Goal: Transaction & Acquisition: Subscribe to service/newsletter

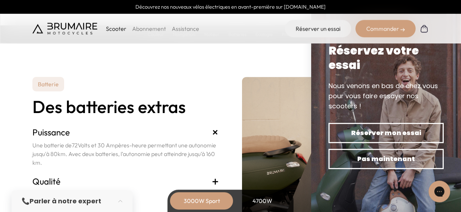
scroll to position [1444, 0]
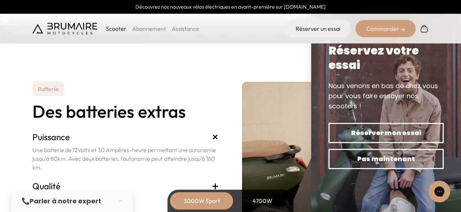
click at [147, 30] on link "Abonnement" at bounding box center [149, 28] width 34 height 7
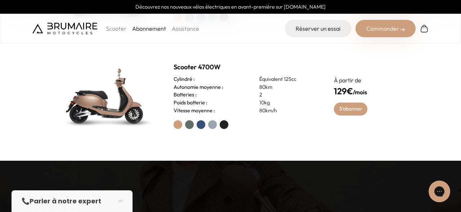
scroll to position [249, 0]
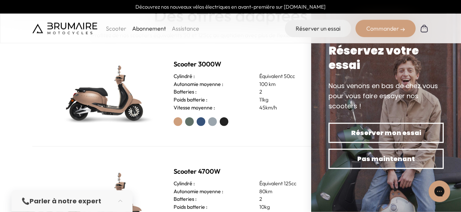
click at [295, 134] on div "Scooter 3000W Cylindré : Équivalent 50cc Autonomie moyenne : 100 km Batteries :…" at bounding box center [230, 92] width 396 height 107
click at [188, 120] on label at bounding box center [189, 121] width 9 height 9
click at [177, 122] on label at bounding box center [178, 121] width 9 height 9
click at [120, 107] on img at bounding box center [105, 93] width 101 height 72
click at [221, 119] on label at bounding box center [224, 121] width 9 height 9
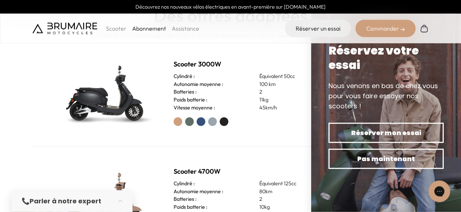
click at [157, 104] on div "Scooter 3000W Cylindré : Équivalent 50cc Autonomie moyenne : 100 km Batteries :…" at bounding box center [230, 92] width 396 height 107
click at [250, 60] on h2 "Scooter 3000W" at bounding box center [245, 64] width 143 height 10
click at [191, 26] on link "Assistance" at bounding box center [185, 28] width 27 height 7
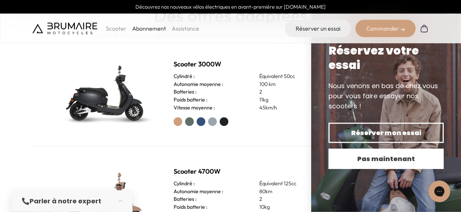
click at [400, 156] on span "Pas maintenant" at bounding box center [386, 158] width 90 height 10
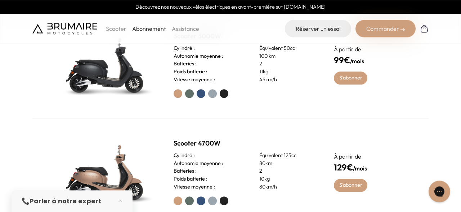
scroll to position [275, 0]
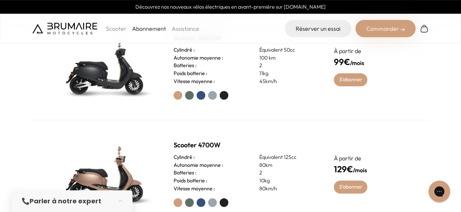
click at [115, 29] on p "Scooter" at bounding box center [116, 28] width 21 height 9
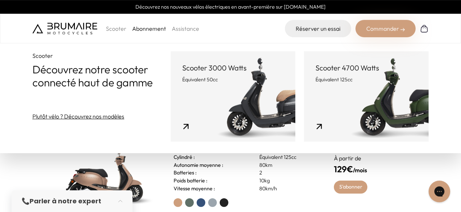
click at [95, 117] on link "Plutôt vélo ? Découvrez nos modèles" at bounding box center [78, 116] width 92 height 9
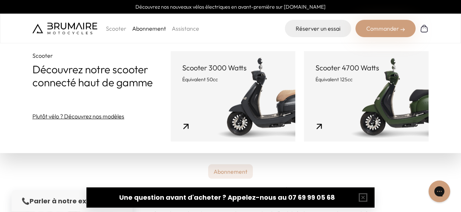
scroll to position [0, 0]
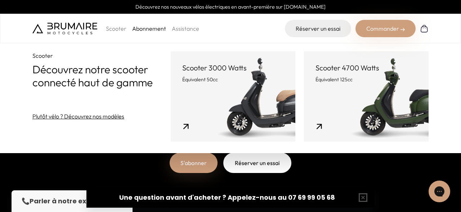
click at [114, 29] on p "Scooter" at bounding box center [116, 28] width 21 height 9
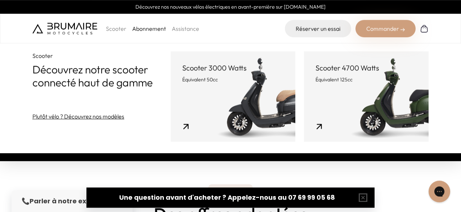
scroll to position [37, 0]
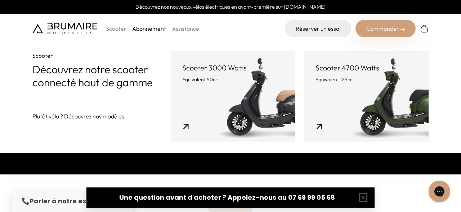
click at [107, 28] on p "Scooter" at bounding box center [116, 28] width 21 height 9
click at [109, 29] on p "Scooter" at bounding box center [116, 28] width 21 height 9
click at [214, 80] on p "Équivalent 50cc" at bounding box center [233, 79] width 102 height 7
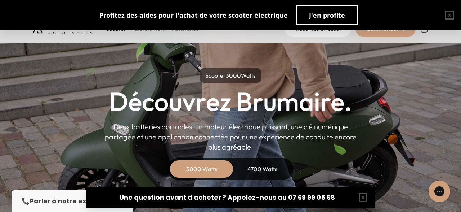
click at [252, 168] on div "4700 Watts" at bounding box center [262, 168] width 58 height 17
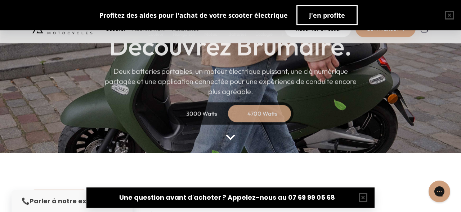
scroll to position [37, 0]
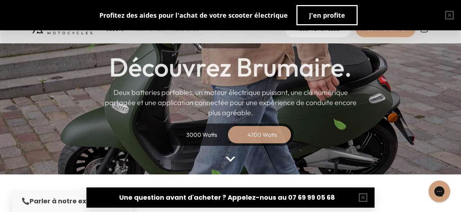
click at [235, 159] on img at bounding box center [230, 158] width 9 height 5
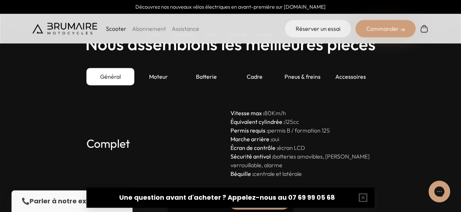
scroll to position [1784, 0]
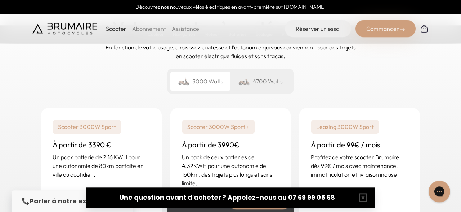
click at [108, 127] on p "Scooter 3000W Sport" at bounding box center [87, 126] width 69 height 14
click at [258, 81] on div "4700 Watts" at bounding box center [261, 81] width 60 height 19
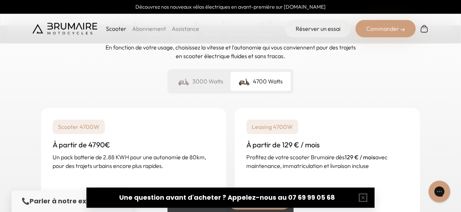
click at [212, 83] on div "3000 Watts" at bounding box center [200, 81] width 60 height 19
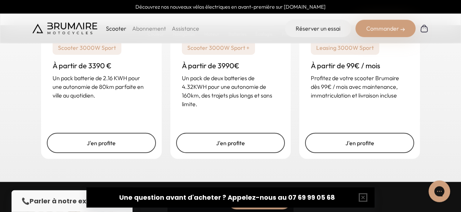
scroll to position [1859, 0]
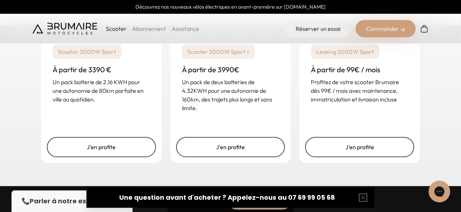
click at [95, 50] on p "Scooter 3000W Sport" at bounding box center [87, 51] width 69 height 14
click at [214, 55] on p "Scooter 3000W Sport +" at bounding box center [218, 51] width 73 height 14
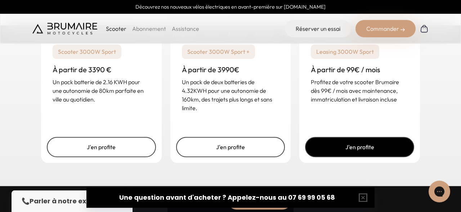
click at [380, 148] on link "J'en profite" at bounding box center [359, 147] width 109 height 20
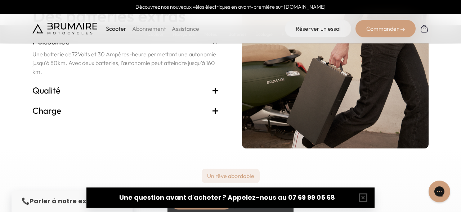
scroll to position [1499, 0]
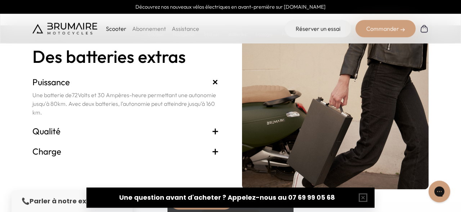
click at [209, 152] on h3 "Charge +" at bounding box center [125, 151] width 187 height 12
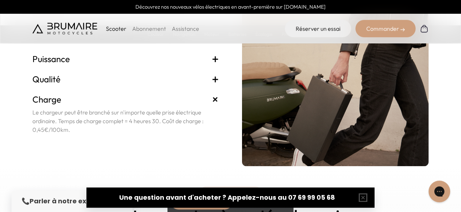
scroll to position [1536, 0]
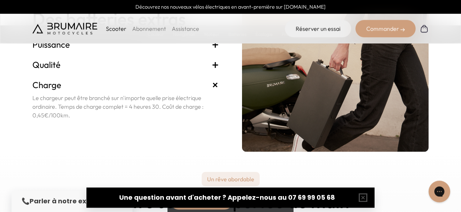
click at [86, 66] on h3 "Qualité +" at bounding box center [125, 65] width 187 height 12
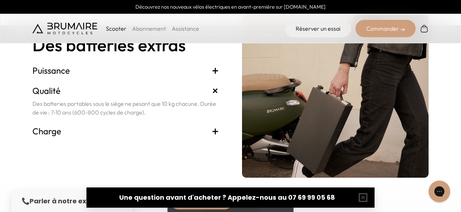
scroll to position [1461, 0]
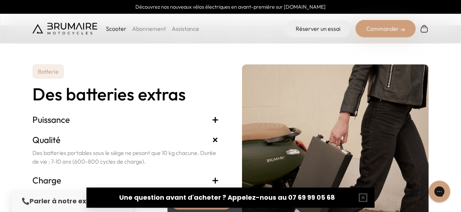
click at [92, 120] on h3 "Puissance +" at bounding box center [125, 119] width 187 height 12
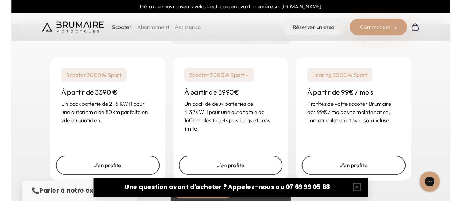
scroll to position [1748, 0]
